Goal: Information Seeking & Learning: Learn about a topic

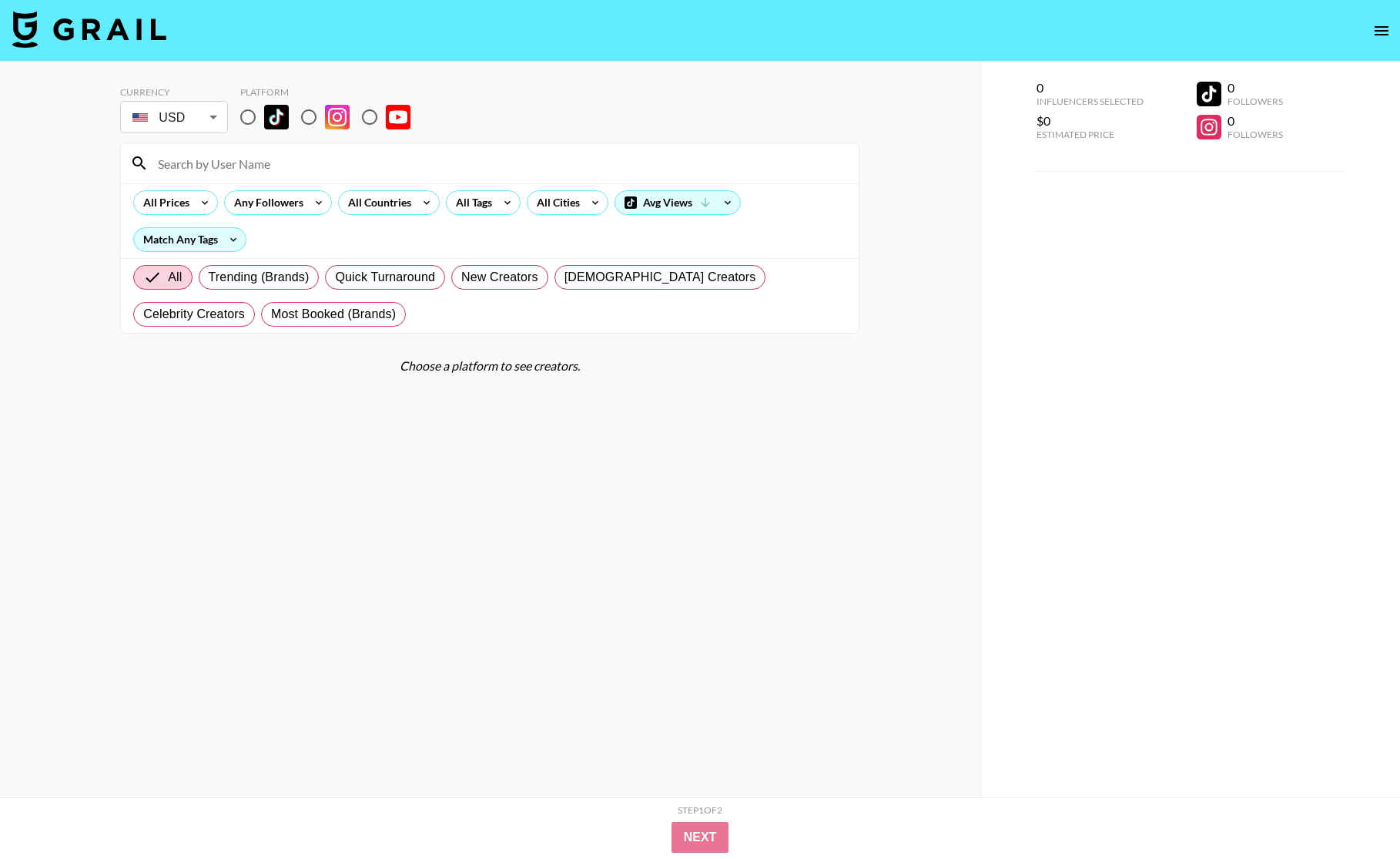
click at [201, 121] on body "Currency USD USD ​ Platform All Prices Any Followers All Countries All Tags All…" at bounding box center [700, 460] width 1400 height 921
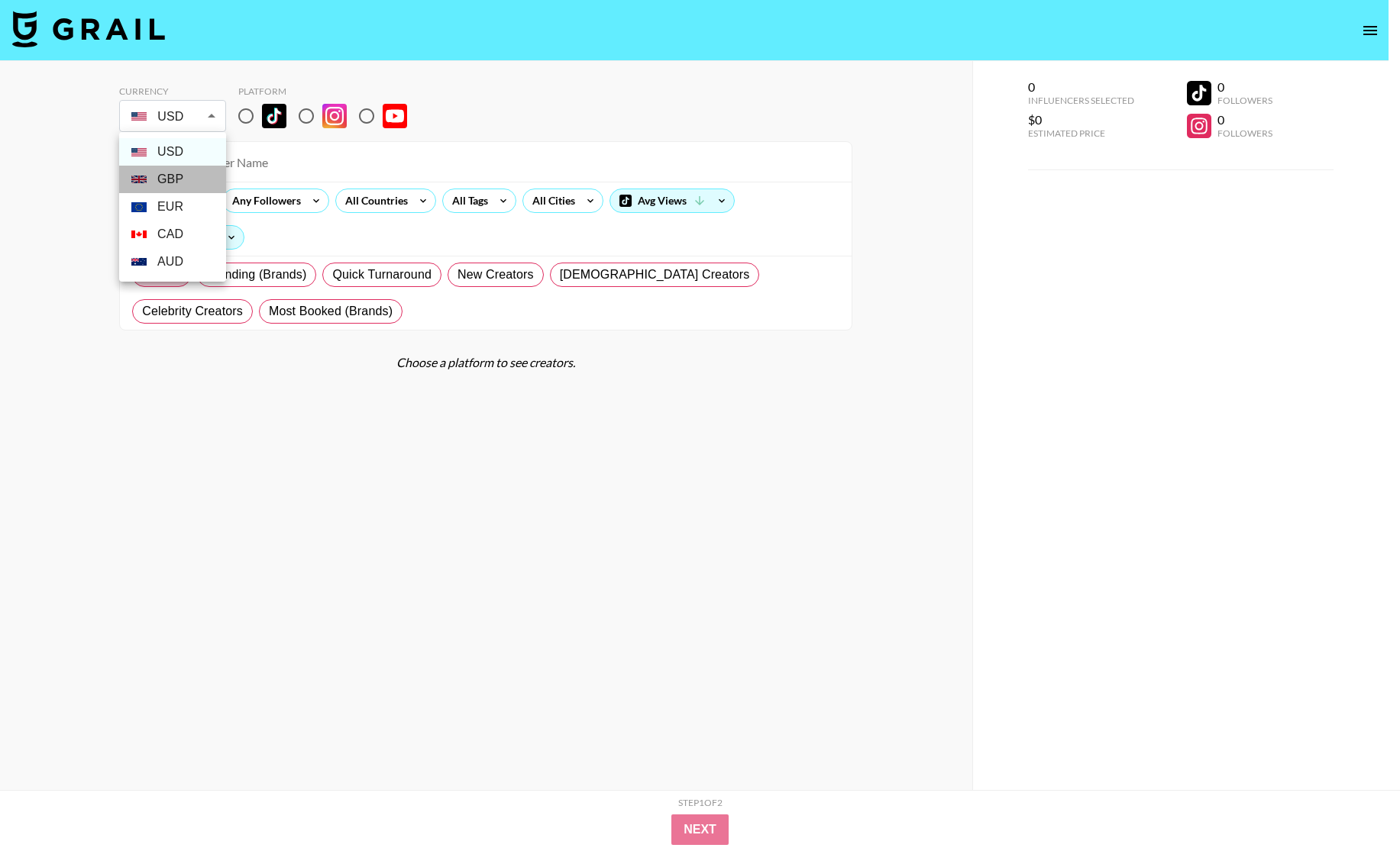
click at [166, 175] on li "GBP" at bounding box center [173, 179] width 107 height 27
type input "GBP"
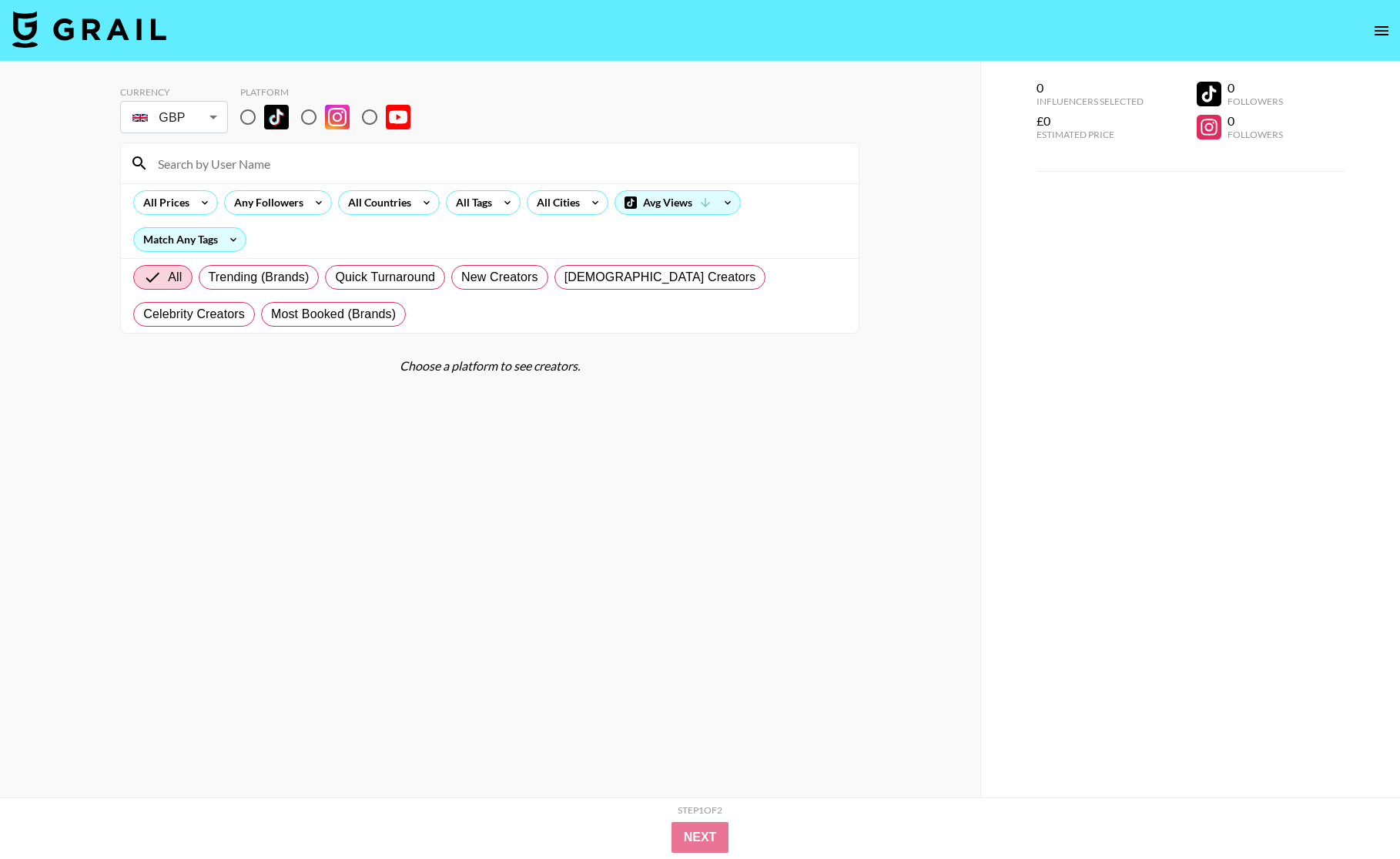
click at [311, 110] on input "radio" at bounding box center [309, 117] width 33 height 33
radio input "true"
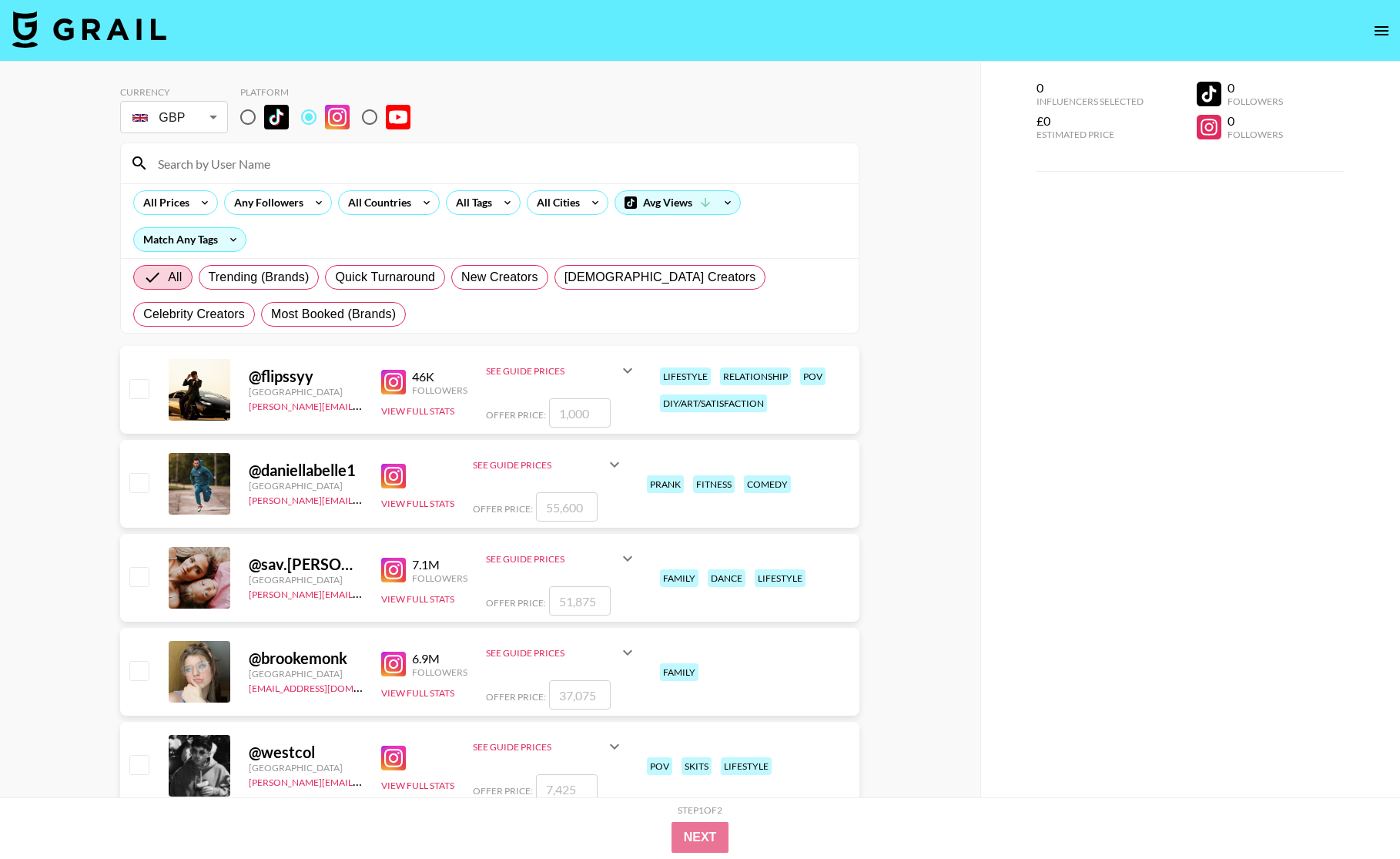
click at [245, 122] on input "radio" at bounding box center [248, 117] width 33 height 33
radio input "true"
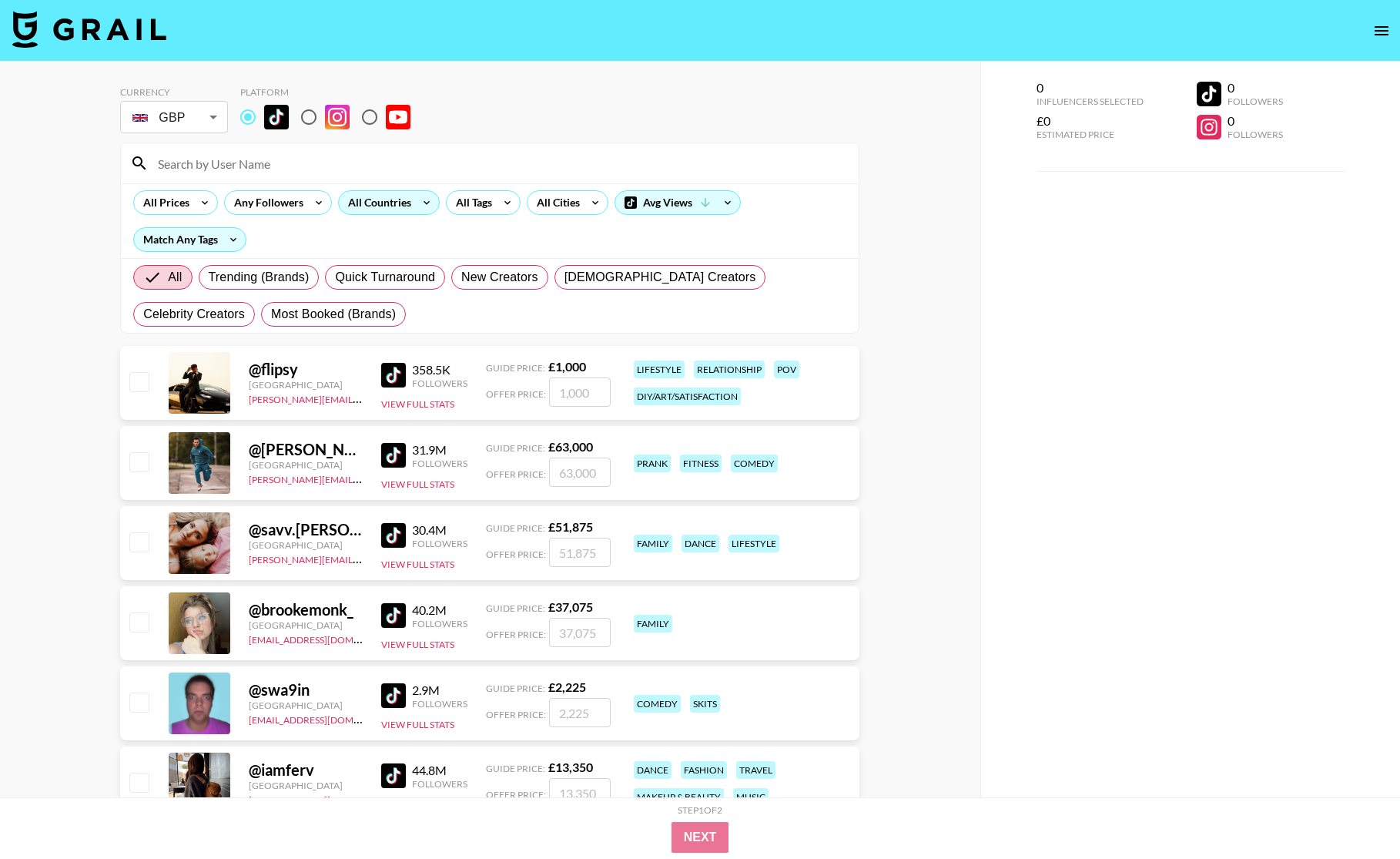
click at [413, 208] on div "All Countries" at bounding box center [388, 202] width 101 height 24
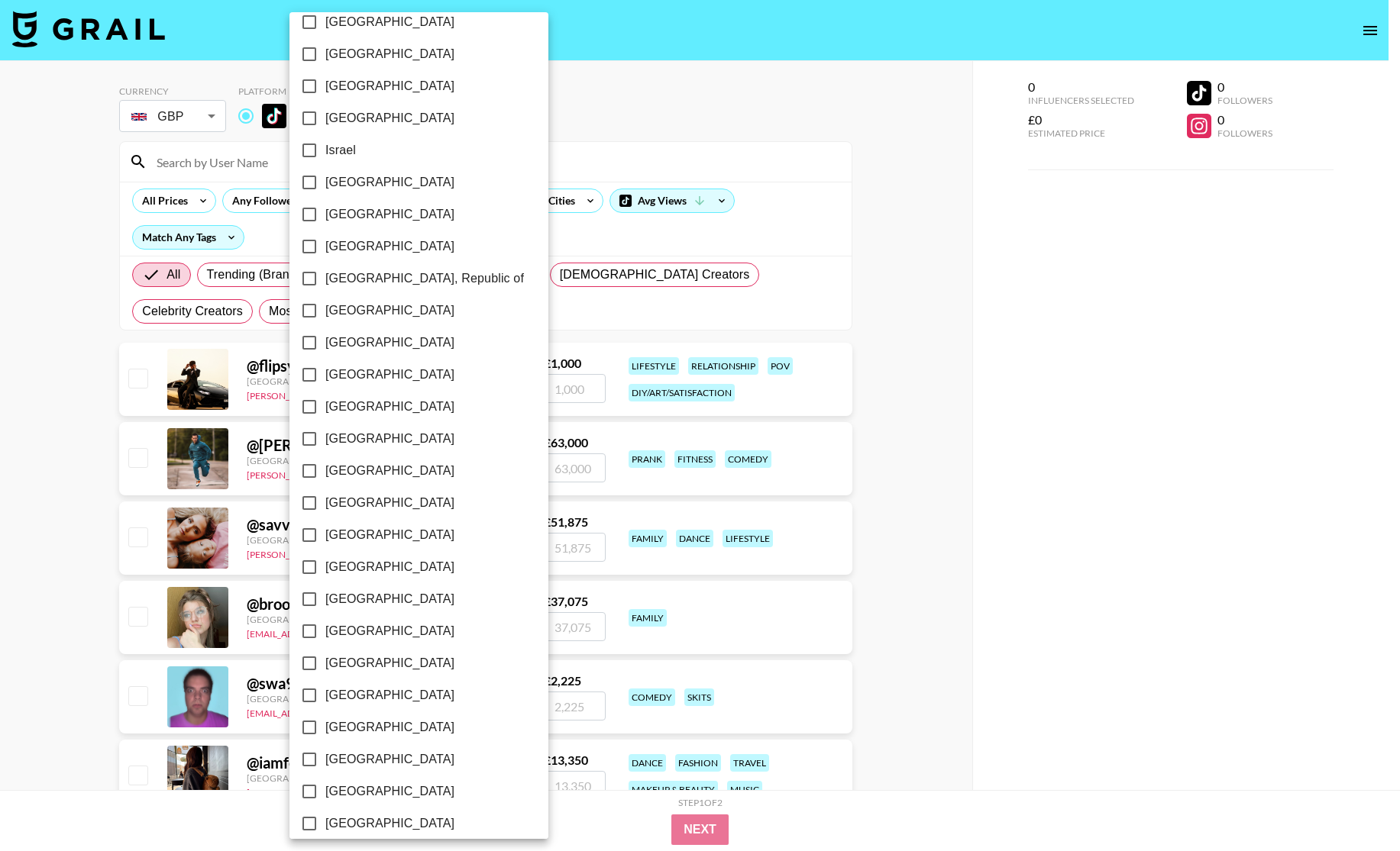
scroll to position [839, 0]
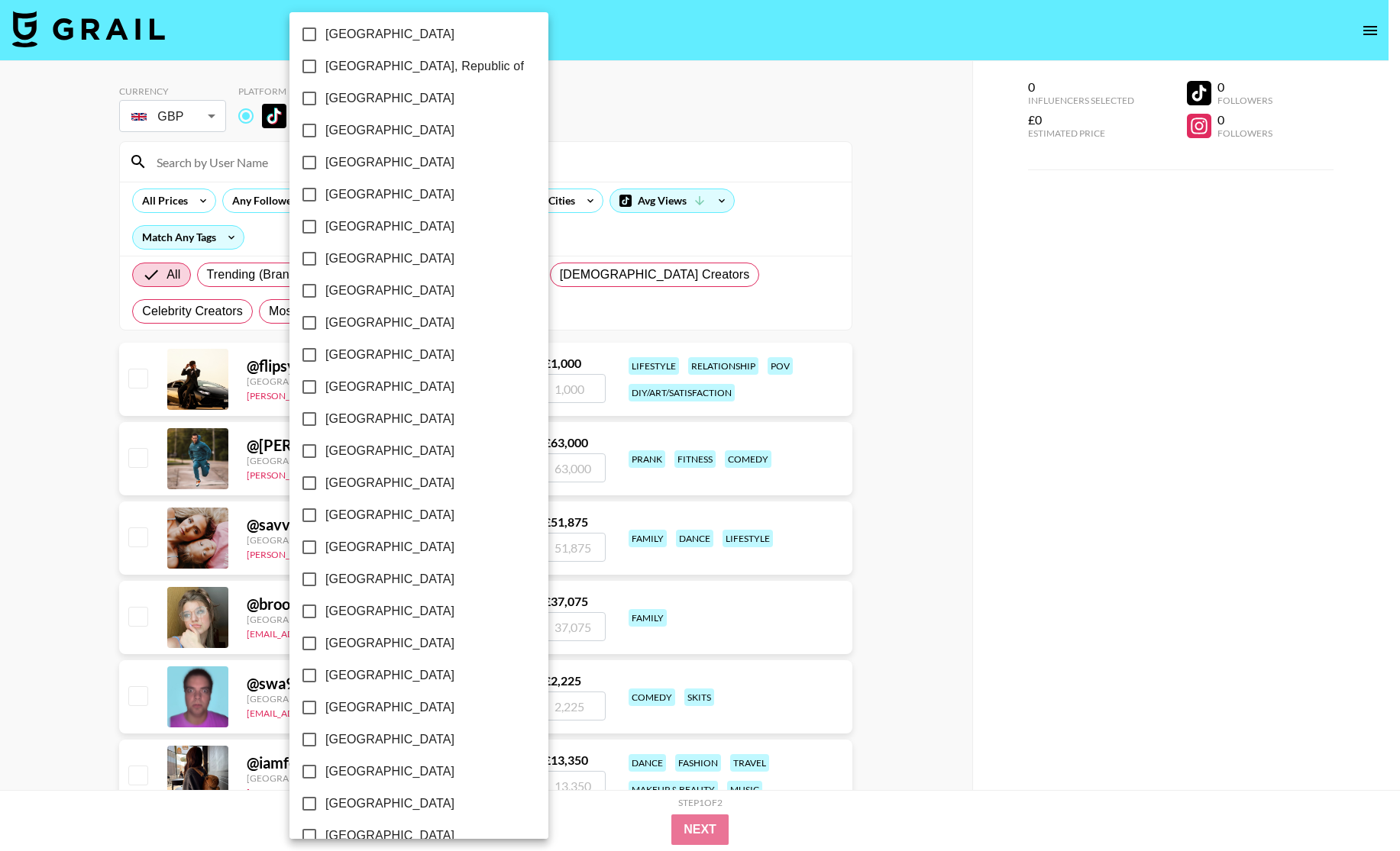
click at [367, 827] on span "[GEOGRAPHIC_DATA]" at bounding box center [390, 835] width 129 height 18
click at [325, 827] on input "[GEOGRAPHIC_DATA]" at bounding box center [309, 835] width 32 height 32
checkbox input "true"
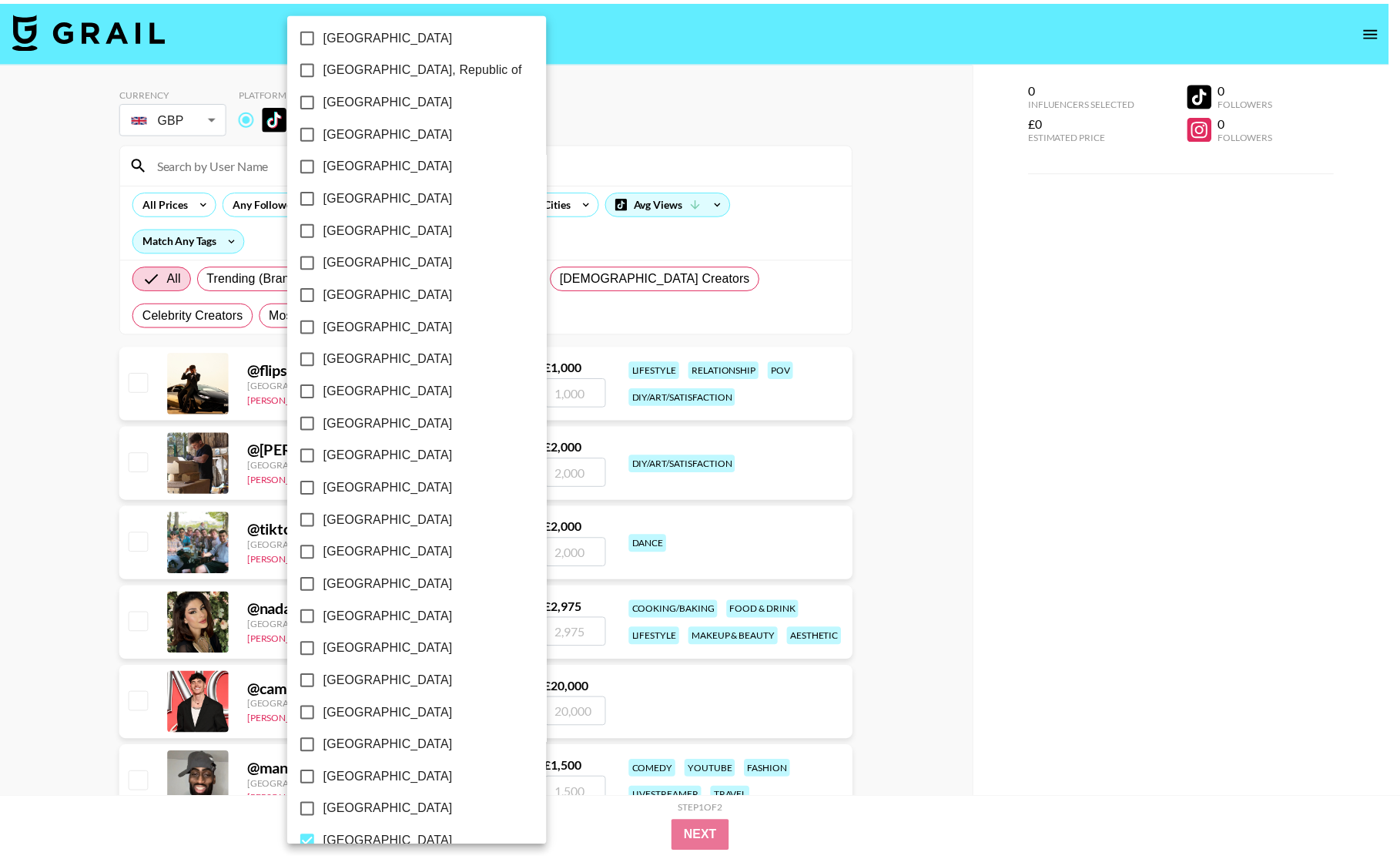
scroll to position [861, 0]
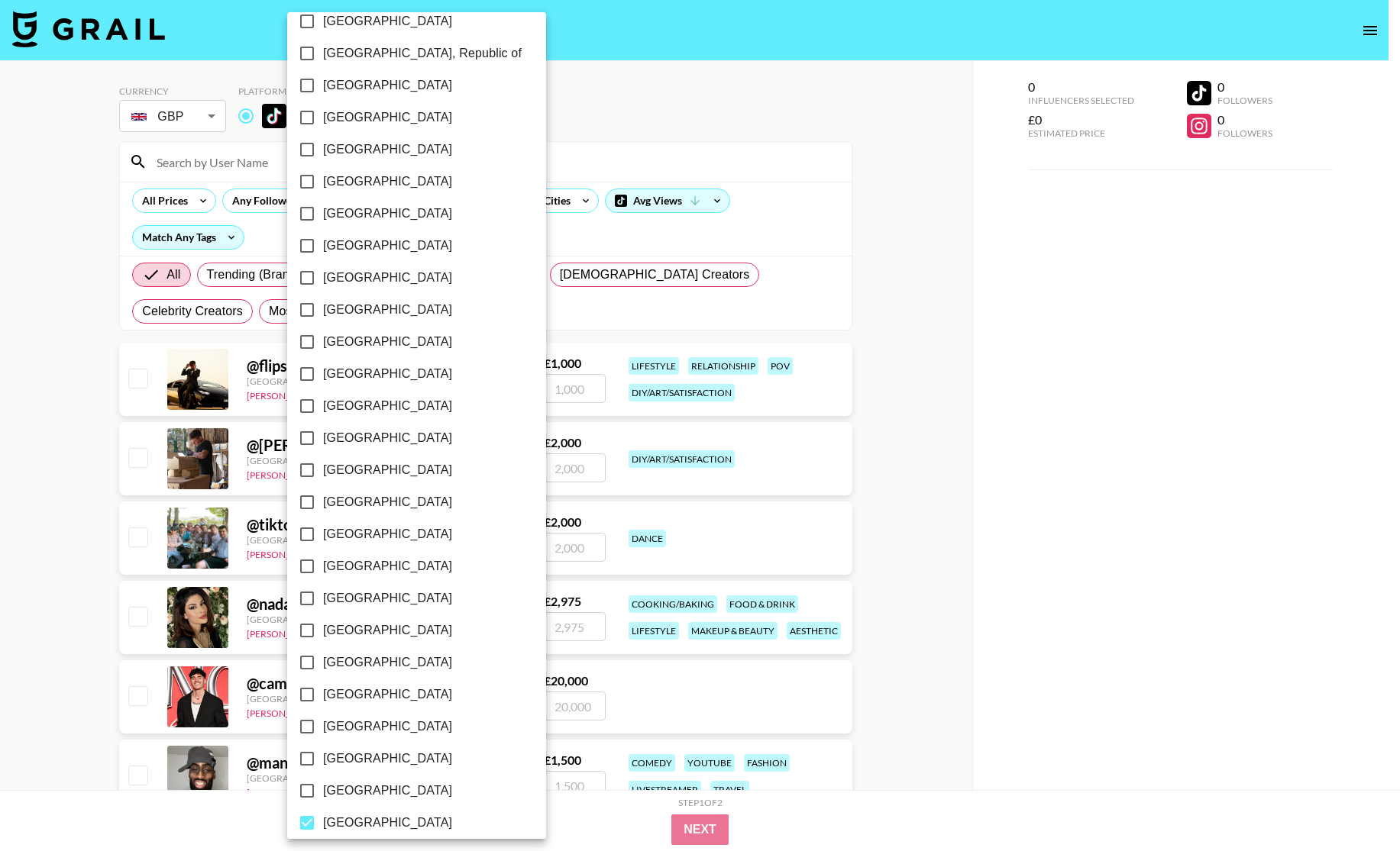
click at [792, 189] on div at bounding box center [700, 426] width 1400 height 851
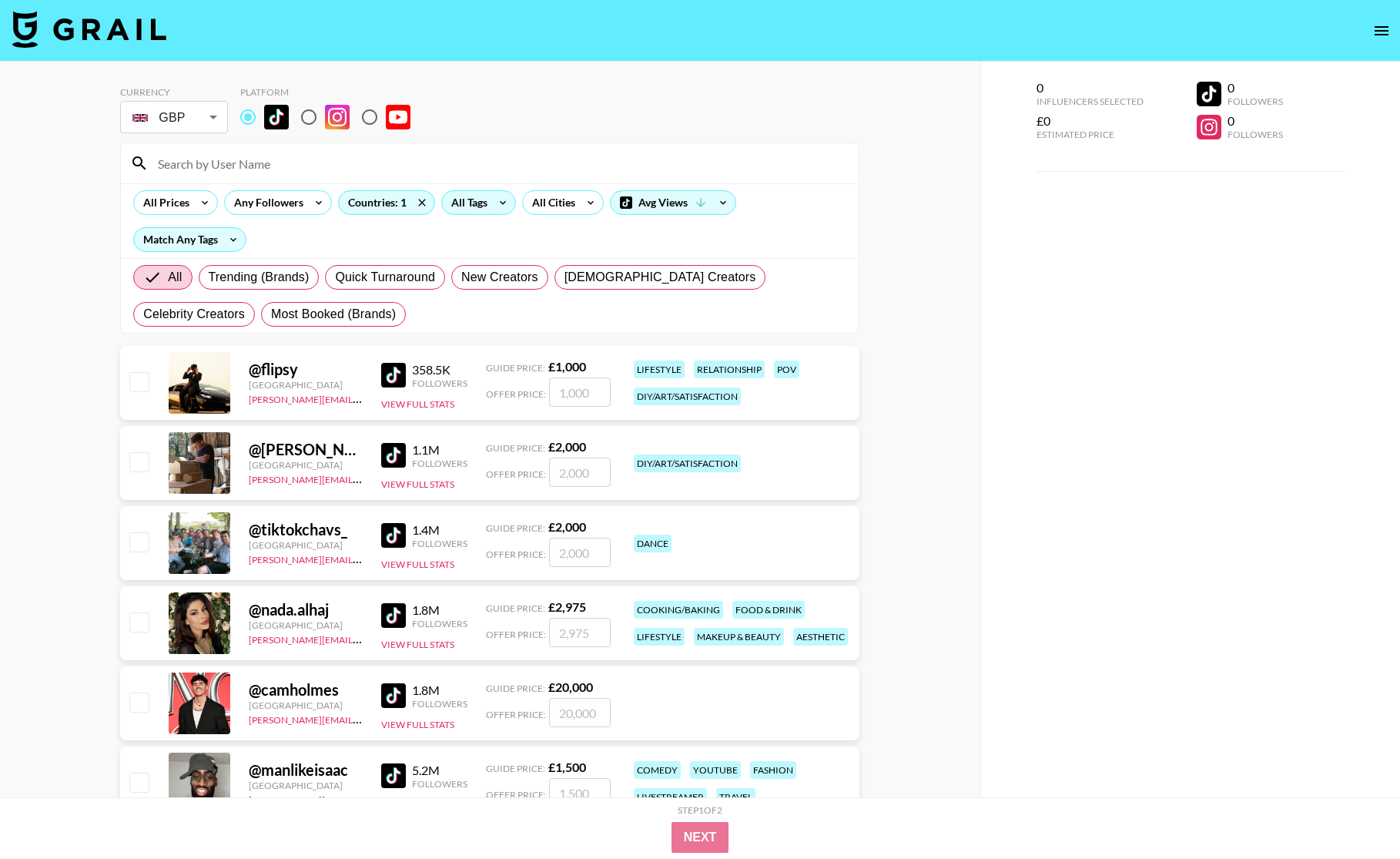
click at [488, 201] on div "All Tags" at bounding box center [466, 203] width 49 height 23
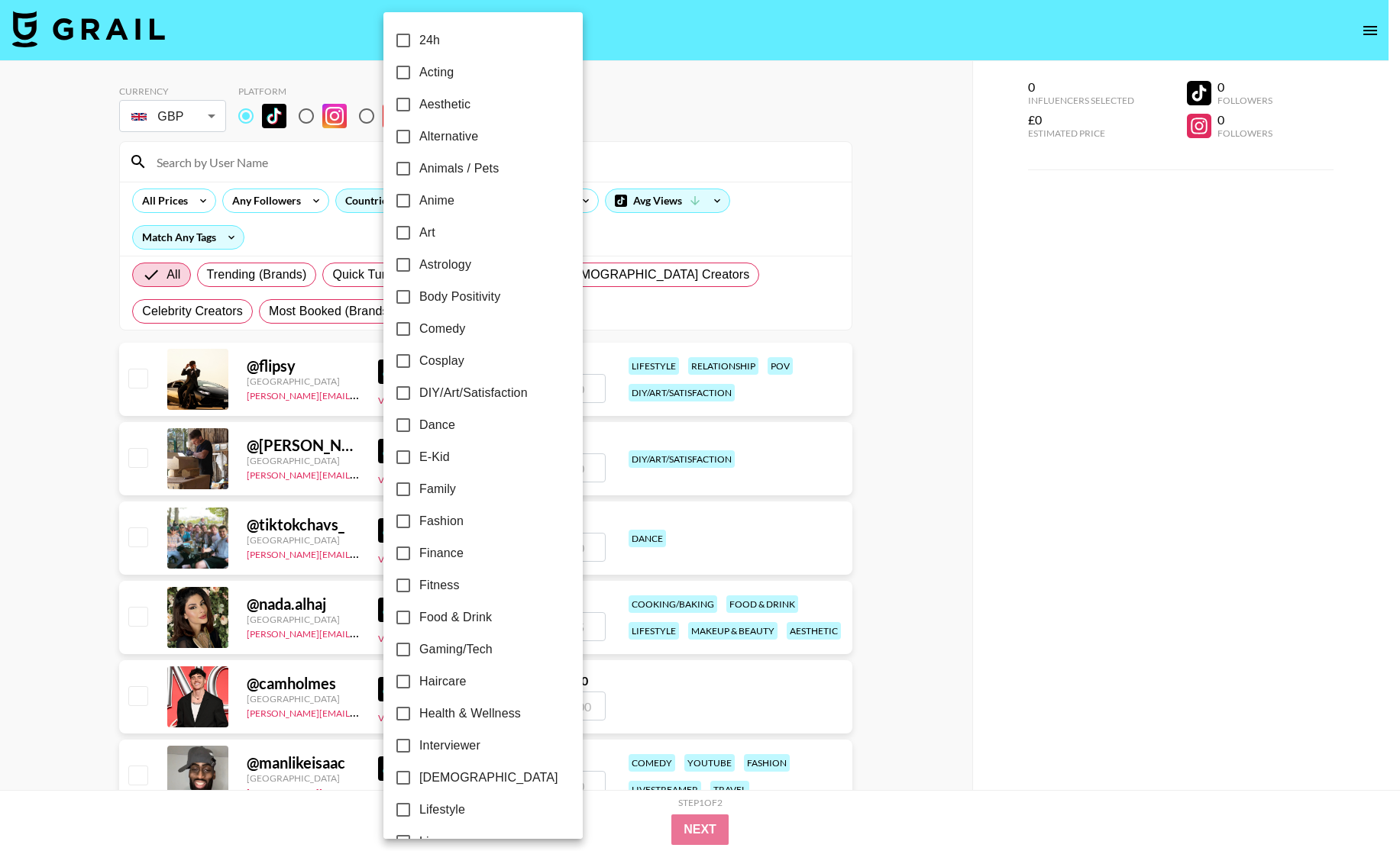
click at [427, 583] on span "Fitness" at bounding box center [439, 586] width 41 height 18
click at [419, 583] on input "Fitness" at bounding box center [403, 585] width 32 height 32
checkbox input "true"
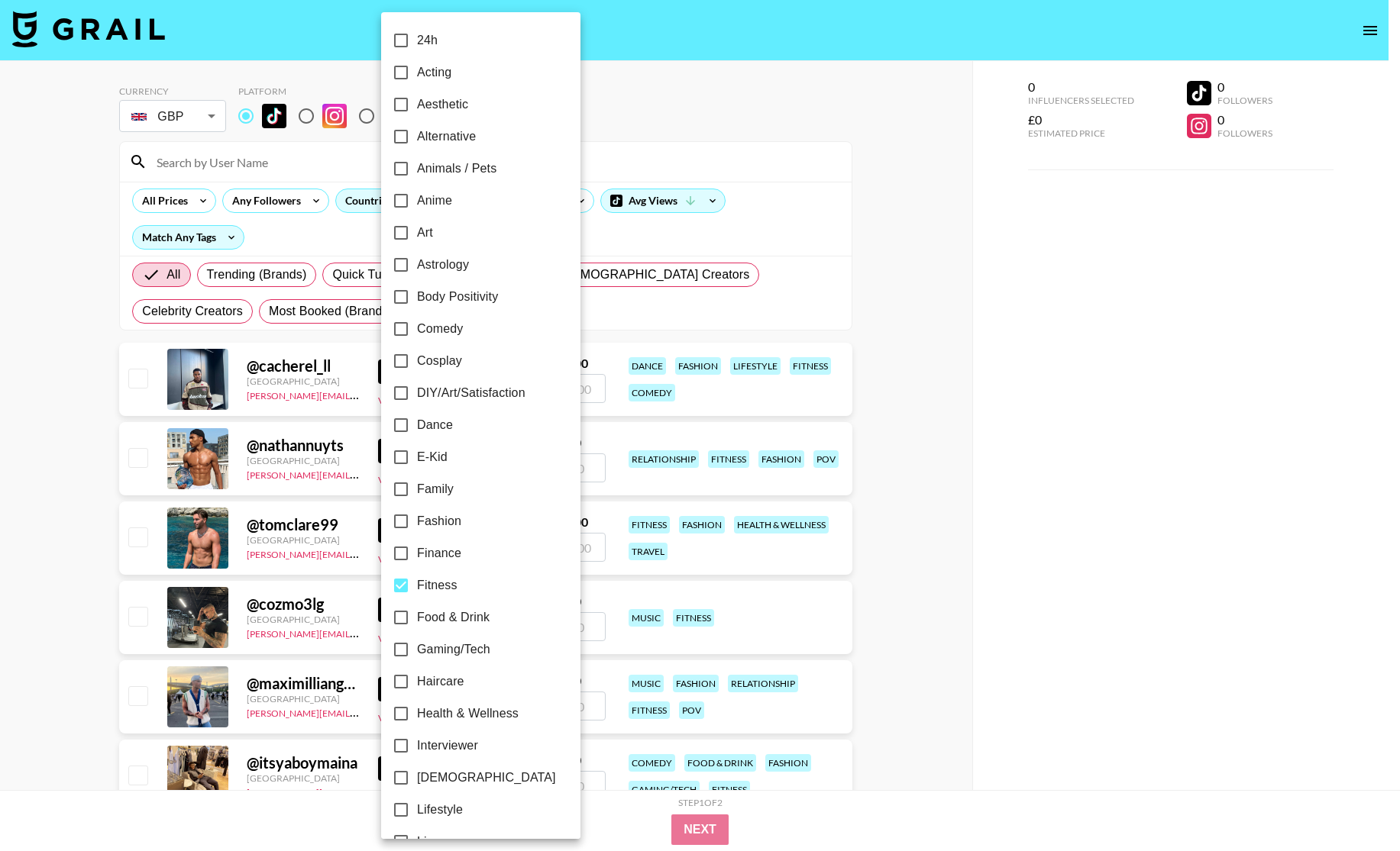
click at [815, 168] on div at bounding box center [700, 426] width 1400 height 851
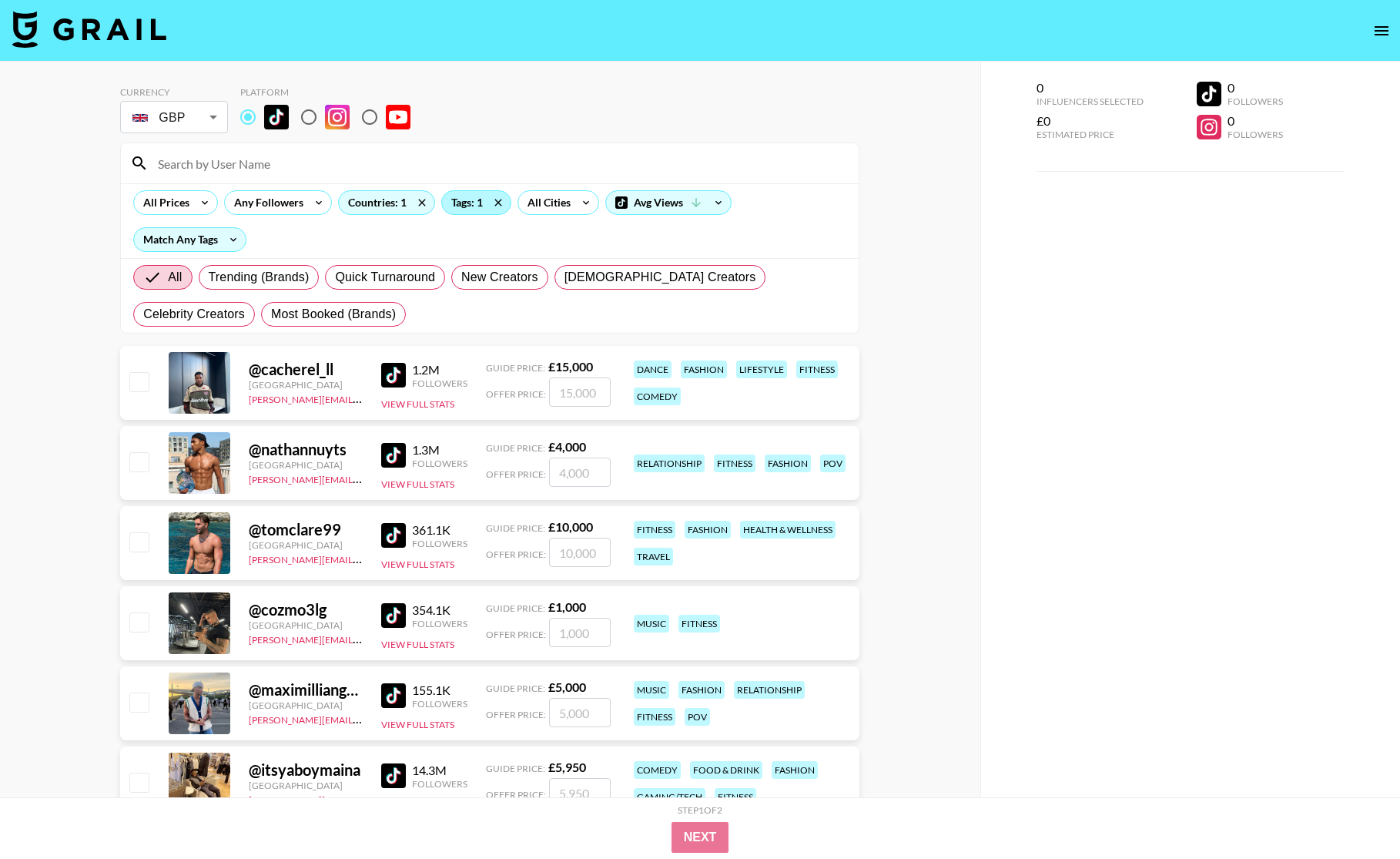
click at [477, 205] on div "Tags: 1" at bounding box center [476, 203] width 69 height 23
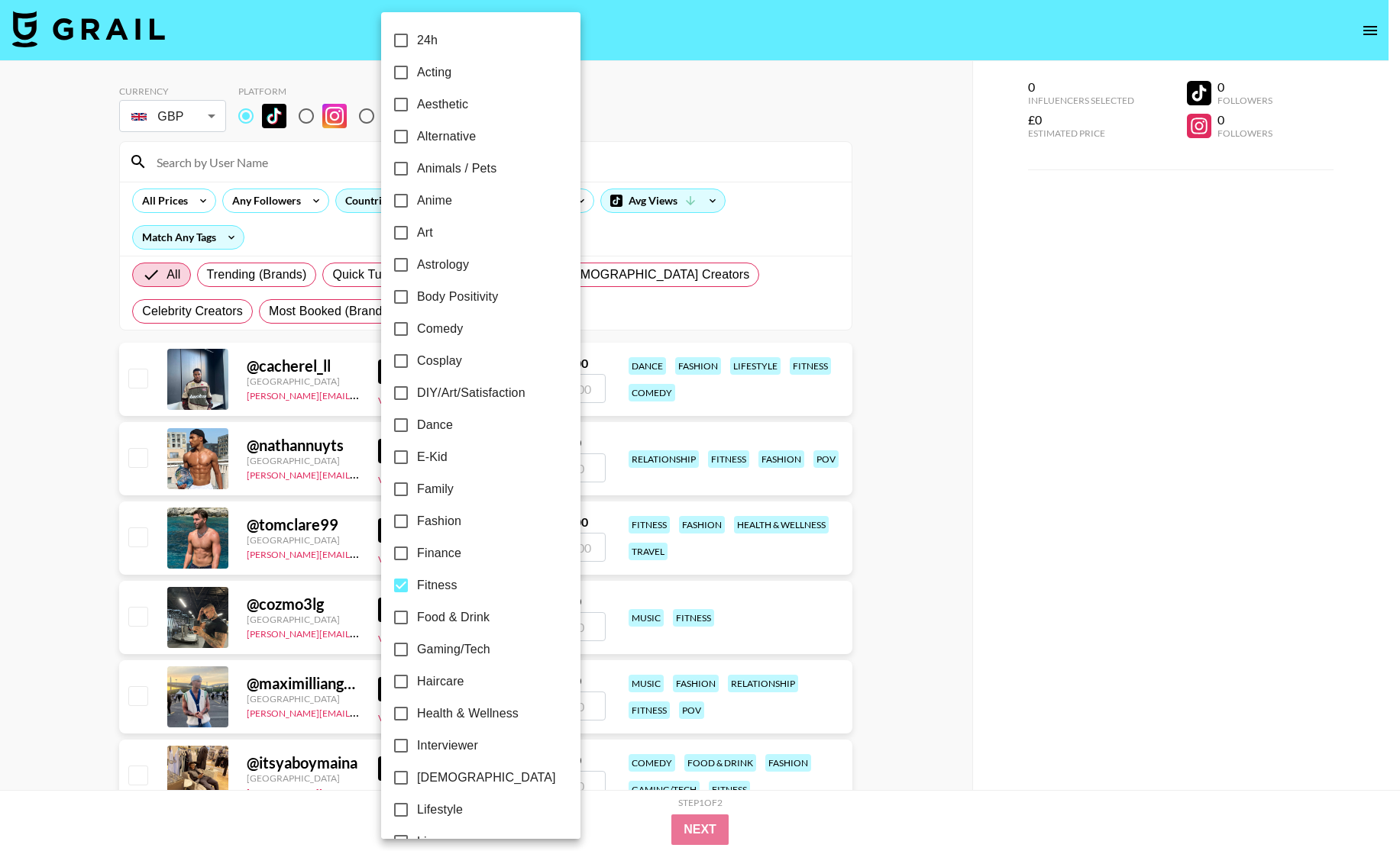
click at [410, 807] on input "Lifestyle" at bounding box center [401, 810] width 32 height 32
checkbox input "true"
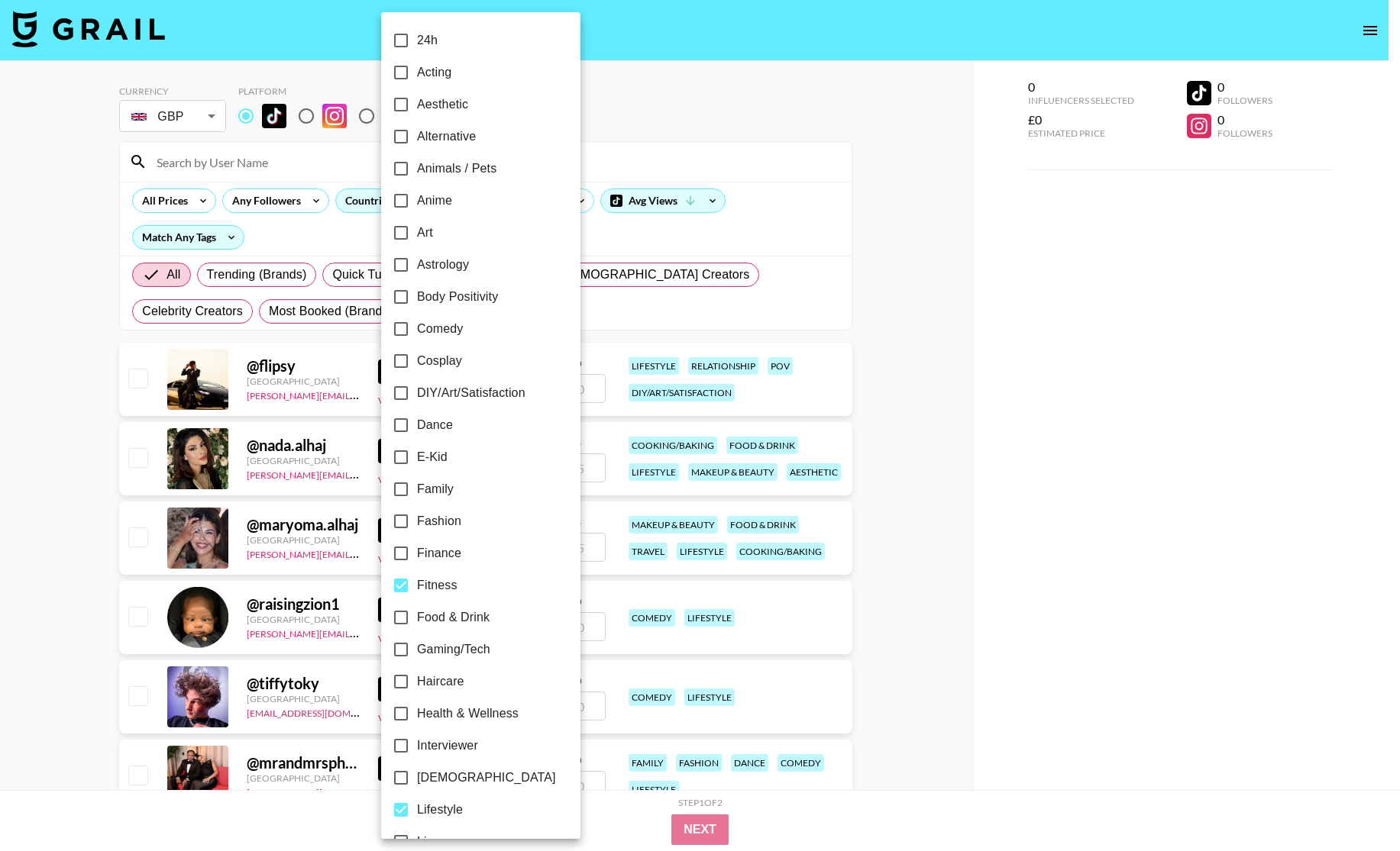
click at [678, 127] on div at bounding box center [700, 426] width 1400 height 851
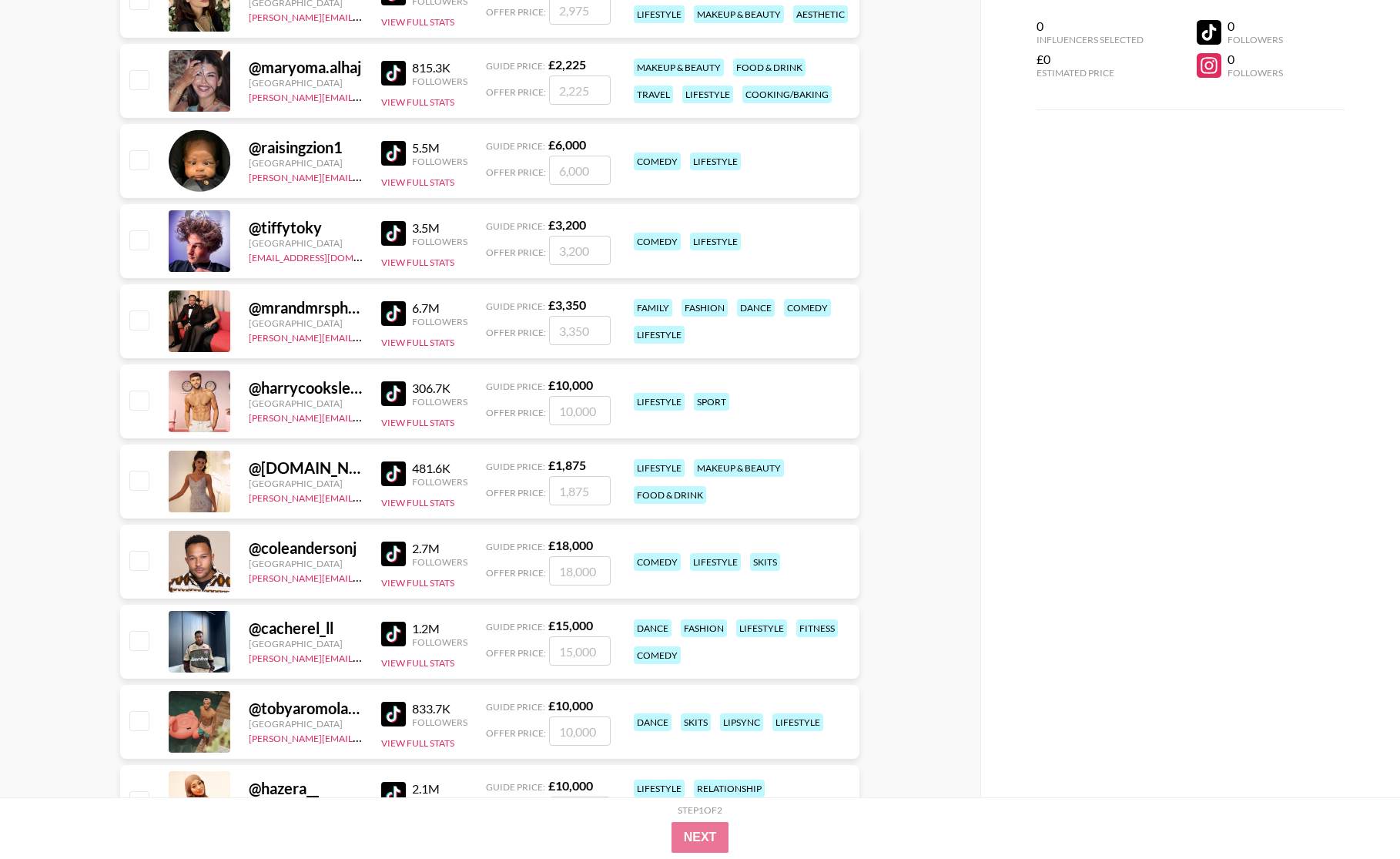
scroll to position [0, 0]
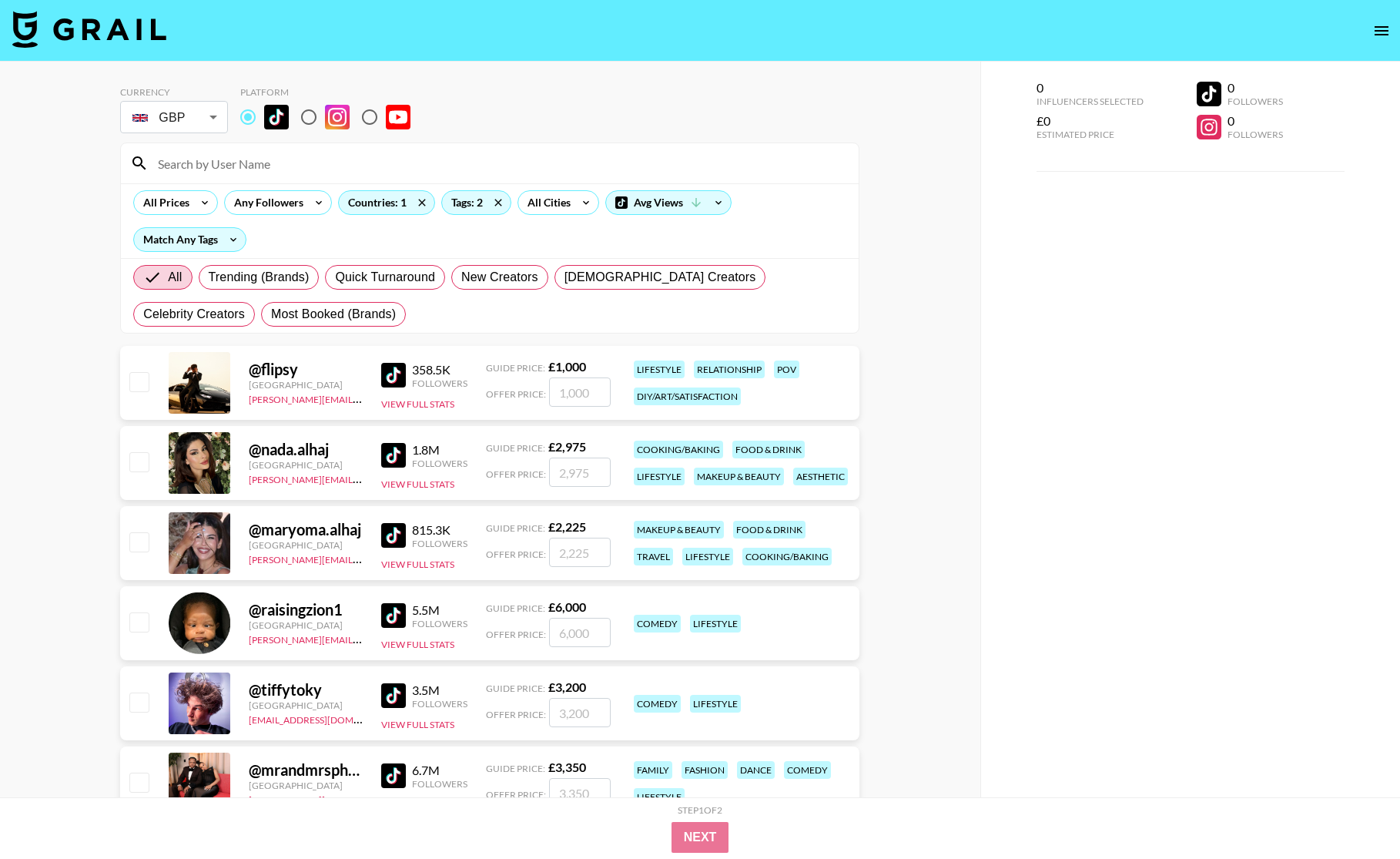
click at [1042, 398] on div "0 Influencers Selected £0 Estimated Price 0 Followers 0 Followers" at bounding box center [1189, 460] width 419 height 797
click at [735, 40] on nav at bounding box center [700, 31] width 1400 height 62
